Goal: Find specific page/section: Find specific page/section

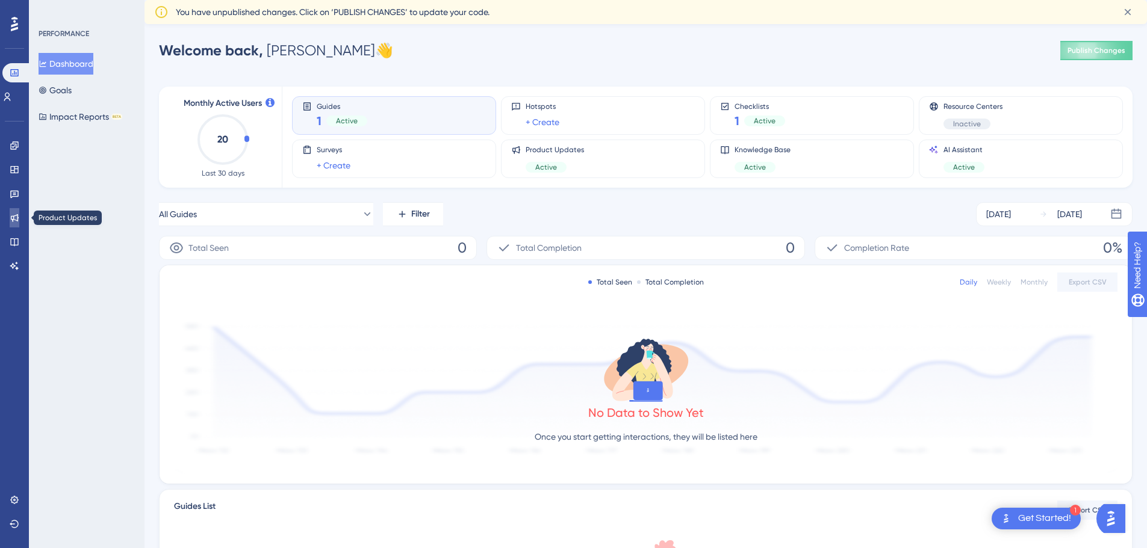
click at [10, 225] on link at bounding box center [15, 217] width 10 height 19
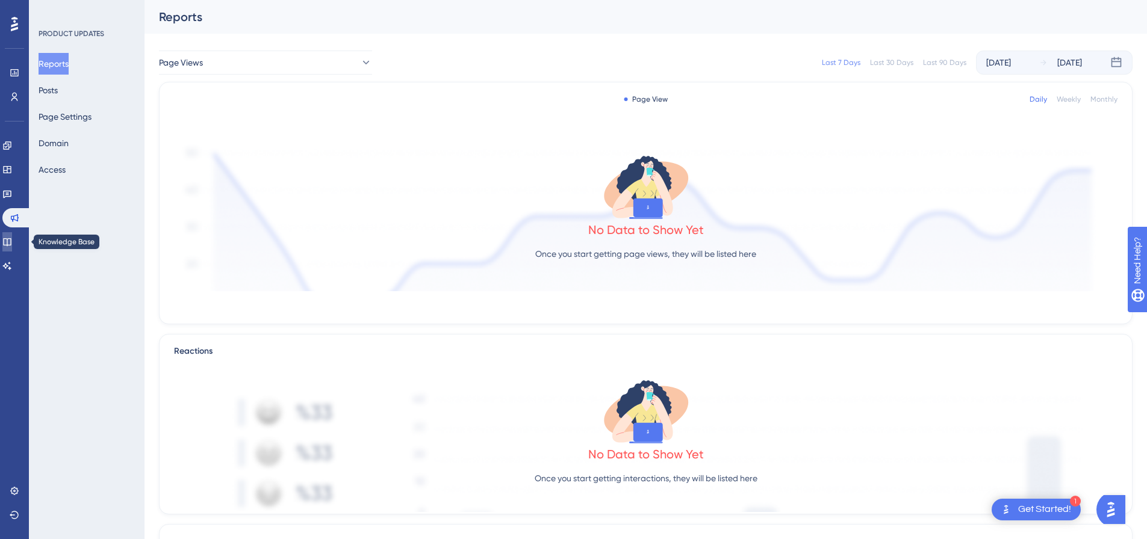
click at [12, 244] on icon at bounding box center [7, 242] width 10 height 10
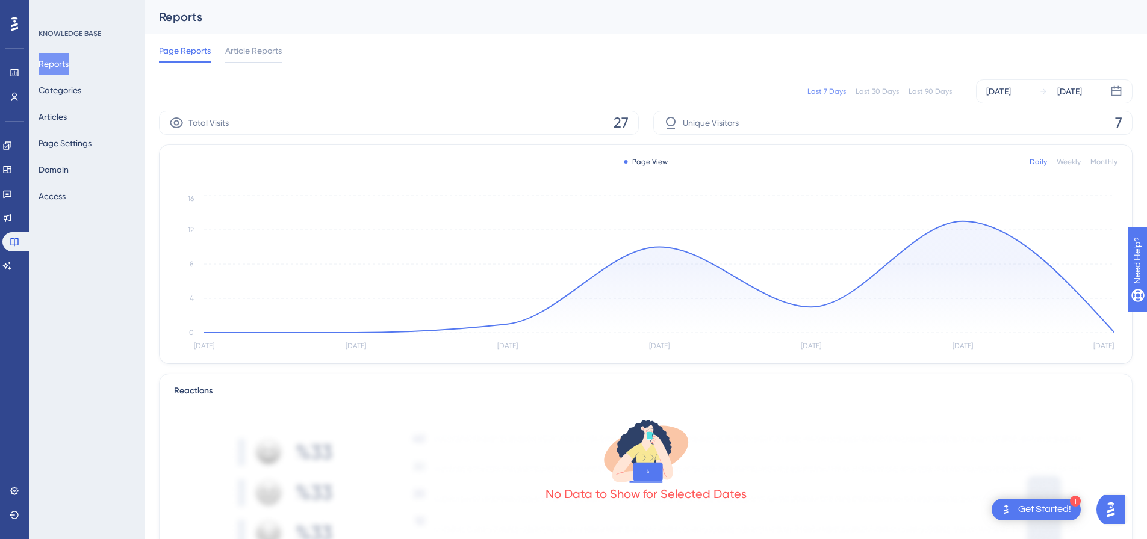
click at [1086, 19] on div "Reports" at bounding box center [630, 16] width 943 height 17
